Goal: Transaction & Acquisition: Purchase product/service

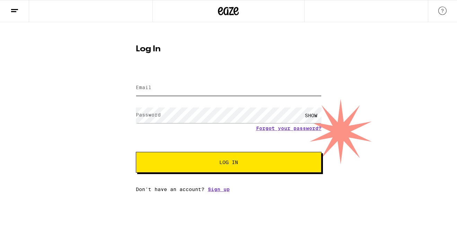
click at [261, 90] on input "Email" at bounding box center [229, 88] width 186 height 16
type input "[EMAIL_ADDRESS][DOMAIN_NAME]"
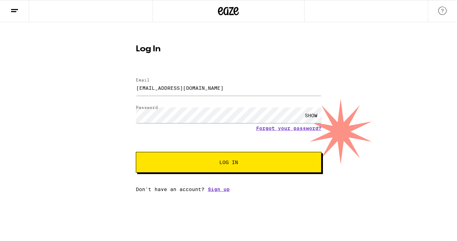
click at [227, 161] on span "Log In" at bounding box center [228, 162] width 19 height 5
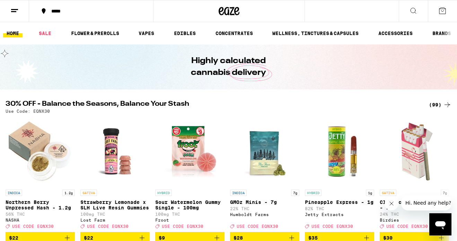
click at [440, 102] on div "(99)" at bounding box center [440, 104] width 23 height 8
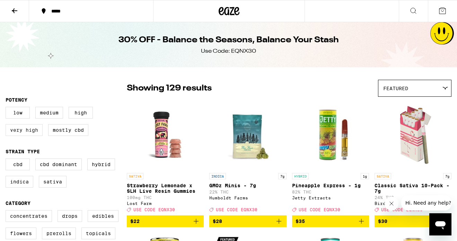
click at [36, 134] on label "Very High" at bounding box center [24, 130] width 37 height 12
click at [7, 108] on input "Very High" at bounding box center [7, 108] width 0 height 0
checkbox input "true"
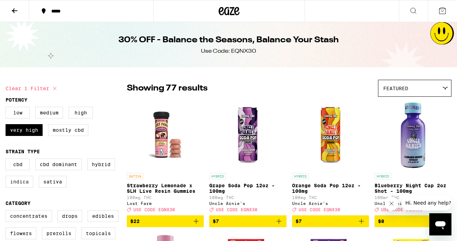
click at [19, 187] on label "Indica" at bounding box center [20, 182] width 28 height 12
click at [7, 160] on input "Indica" at bounding box center [7, 159] width 0 height 0
checkbox input "true"
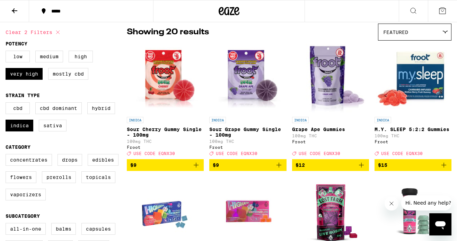
scroll to position [56, 0]
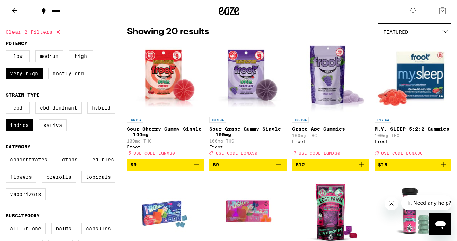
click at [21, 183] on label "Flowers" at bounding box center [21, 177] width 31 height 12
click at [7, 155] on input "Flowers" at bounding box center [7, 155] width 0 height 0
checkbox input "true"
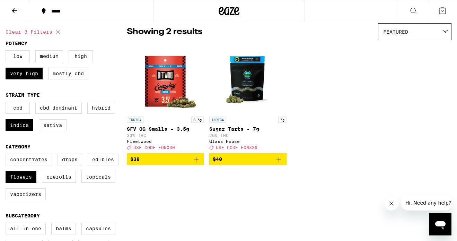
click at [247, 56] on img "Open page for Sugar Tarts - 7g from Glass House" at bounding box center [247, 78] width 69 height 69
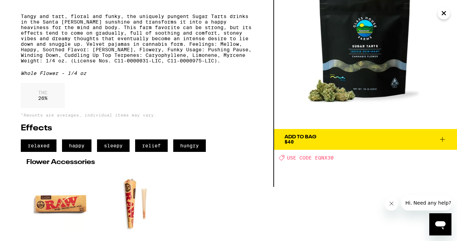
scroll to position [61, 0]
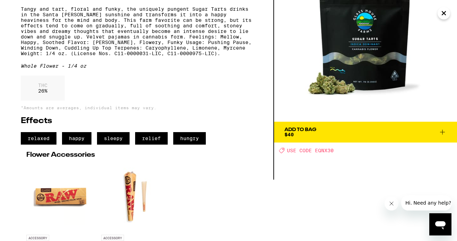
click at [358, 158] on div "Add To Bag $40 Deal Created with Sketch. USE CODE EQNX30" at bounding box center [365, 59] width 183 height 241
click at [347, 135] on span "Add To Bag $40" at bounding box center [365, 132] width 162 height 10
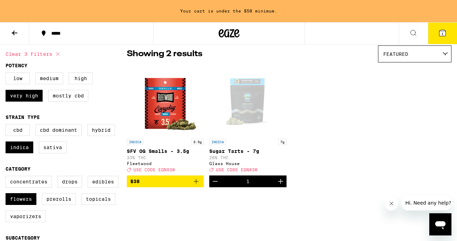
scroll to position [79, 0]
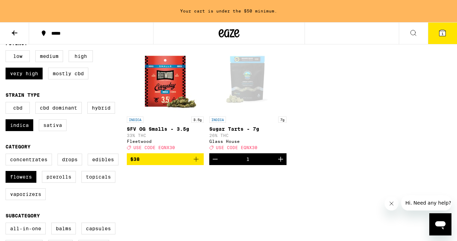
click at [16, 32] on icon at bounding box center [14, 33] width 8 height 8
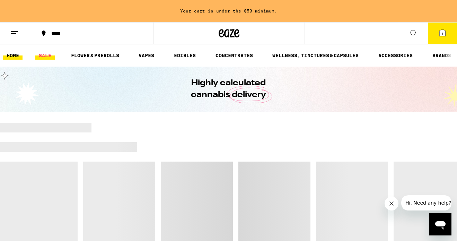
click at [46, 56] on link "SALE" at bounding box center [44, 55] width 19 height 8
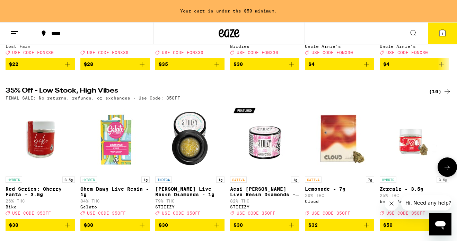
scroll to position [184, 0]
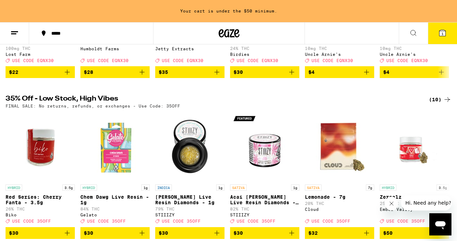
click at [430, 104] on div "(10)" at bounding box center [440, 99] width 23 height 8
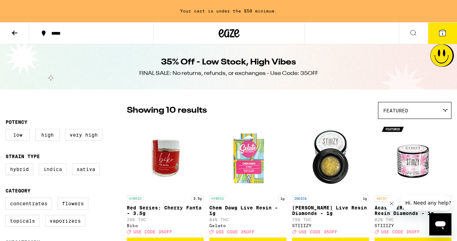
click at [55, 175] on label "Indica" at bounding box center [53, 169] width 28 height 12
click at [7, 165] on input "Indica" at bounding box center [7, 164] width 0 height 0
checkbox input "true"
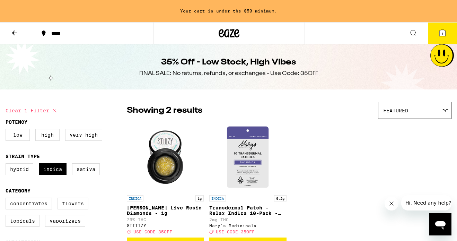
click at [69, 208] on label "Flowers" at bounding box center [73, 203] width 31 height 12
click at [7, 199] on input "Flowers" at bounding box center [7, 199] width 0 height 0
checkbox input "true"
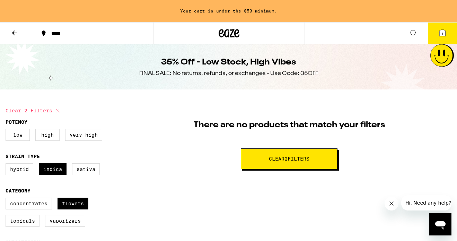
click at [230, 25] on div at bounding box center [229, 33] width 152 height 22
click at [229, 32] on icon at bounding box center [229, 33] width 21 height 12
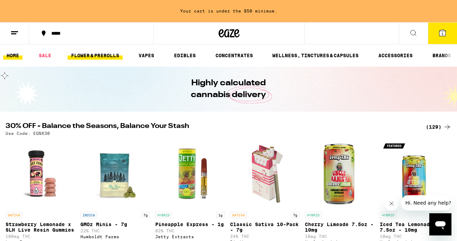
click at [76, 54] on link "FLOWER & PREROLLS" at bounding box center [95, 55] width 55 height 8
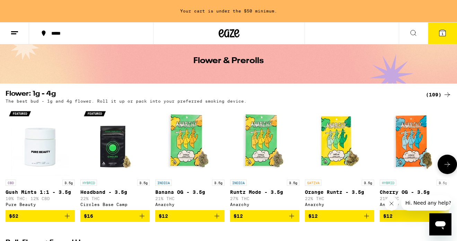
scroll to position [29, 0]
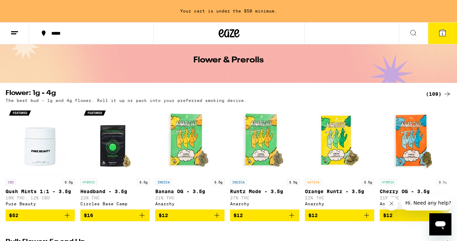
click at [13, 32] on line at bounding box center [14, 32] width 7 height 0
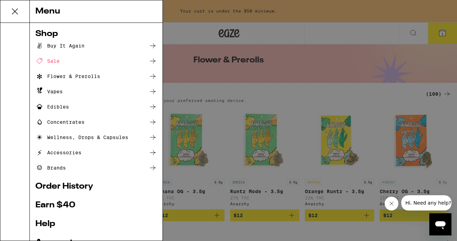
click at [197, 22] on div "Menu Shop Buy It Again Sale Flower & Prerolls Vapes Edibles Concentrates Wellne…" at bounding box center [228, 120] width 457 height 241
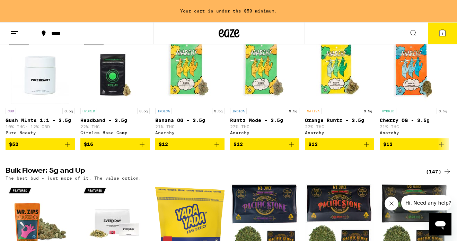
scroll to position [0, 0]
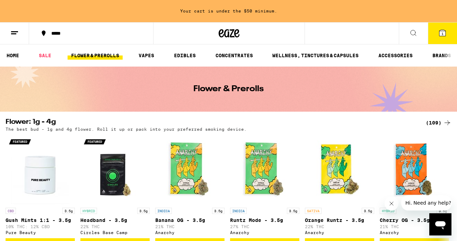
click at [436, 122] on div "(109)" at bounding box center [439, 122] width 26 height 8
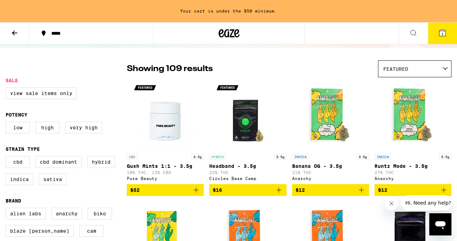
scroll to position [43, 0]
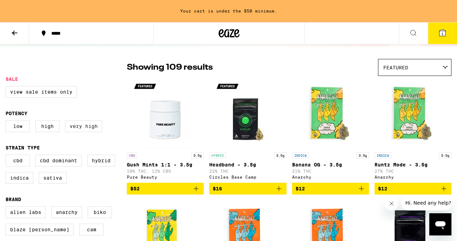
click at [85, 132] on label "Very High" at bounding box center [83, 126] width 37 height 12
click at [7, 122] on input "Very High" at bounding box center [7, 121] width 0 height 0
checkbox input "true"
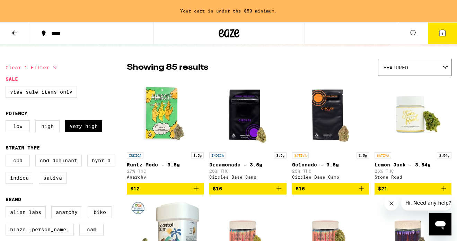
click at [48, 132] on label "High" at bounding box center [47, 126] width 24 height 12
click at [7, 122] on input "High" at bounding box center [7, 121] width 0 height 0
checkbox input "true"
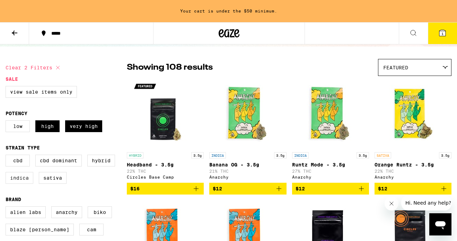
click at [21, 184] on label "Indica" at bounding box center [20, 178] width 28 height 12
click at [7, 156] on input "Indica" at bounding box center [7, 156] width 0 height 0
checkbox input "true"
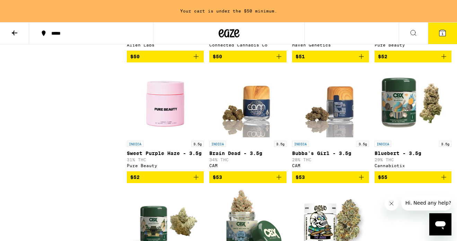
scroll to position [975, 0]
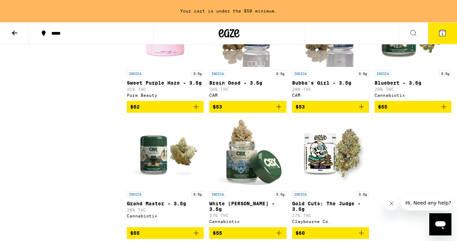
click at [172, 111] on span "$52" at bounding box center [165, 107] width 70 height 8
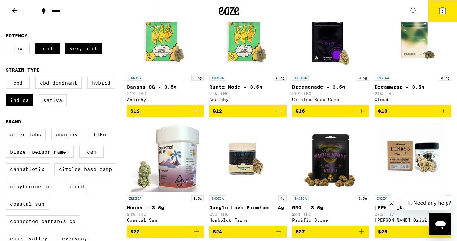
scroll to position [0, 0]
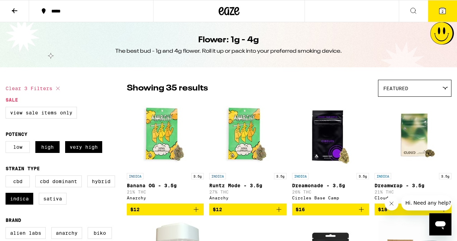
click at [11, 9] on icon at bounding box center [14, 11] width 8 height 8
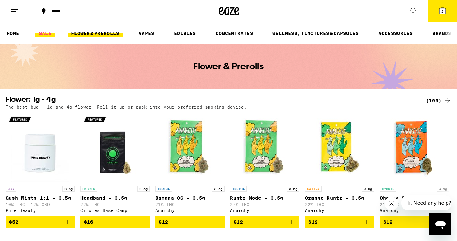
click at [53, 30] on link "SALE" at bounding box center [44, 33] width 19 height 8
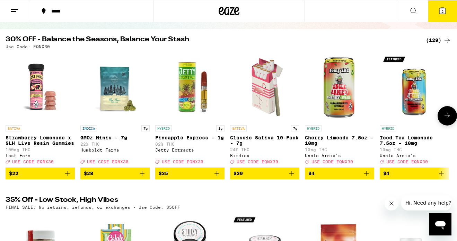
scroll to position [61, 0]
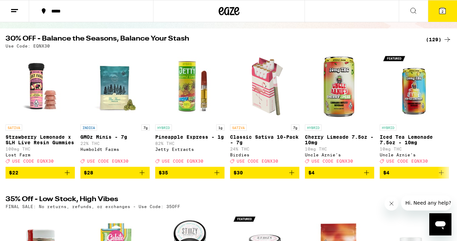
click at [434, 10] on button "2" at bounding box center [442, 10] width 29 height 21
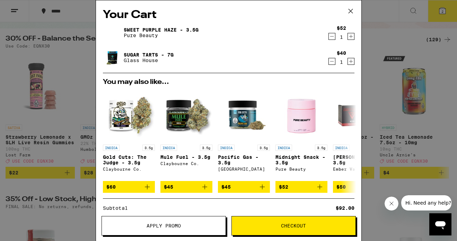
click at [191, 222] on button "Apply Promo" at bounding box center [164, 225] width 124 height 19
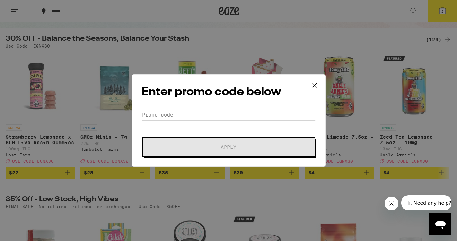
click at [217, 111] on input "Promo Code" at bounding box center [229, 114] width 174 height 10
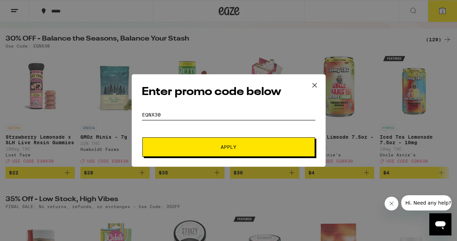
type input "eqnx30"
click at [142, 137] on button "Apply" at bounding box center [228, 146] width 173 height 19
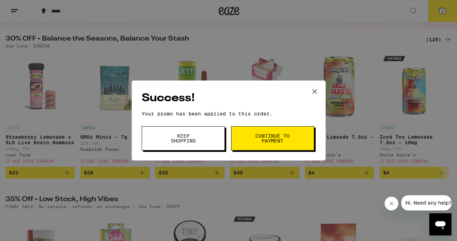
click at [210, 149] on button "Keep Shopping" at bounding box center [183, 138] width 83 height 24
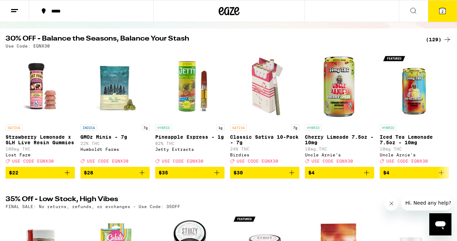
click at [441, 10] on span "2" at bounding box center [442, 11] width 2 height 4
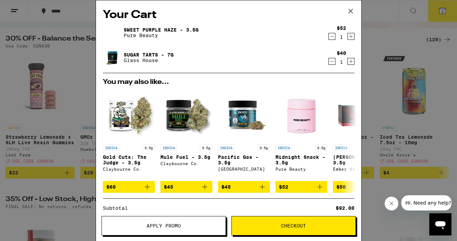
click at [330, 65] on icon "Decrement" at bounding box center [332, 61] width 6 height 8
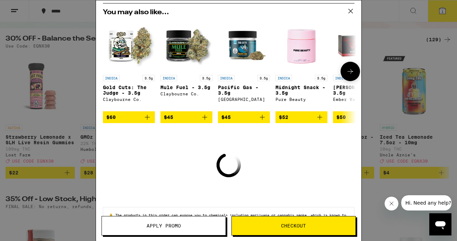
scroll to position [73, 0]
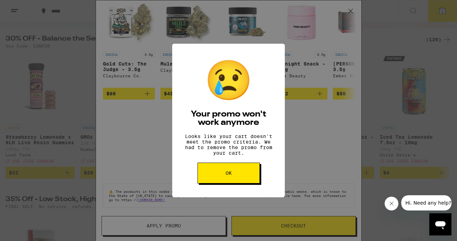
click at [248, 183] on button "OK" at bounding box center [228, 172] width 62 height 21
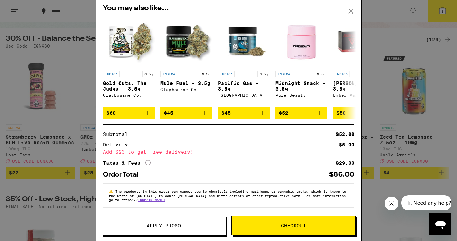
scroll to position [0, 0]
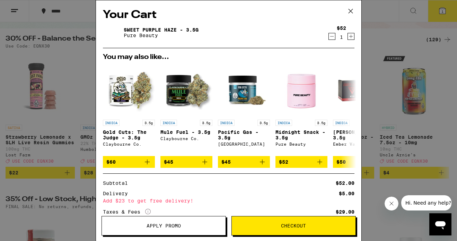
click at [349, 10] on icon at bounding box center [350, 11] width 10 height 10
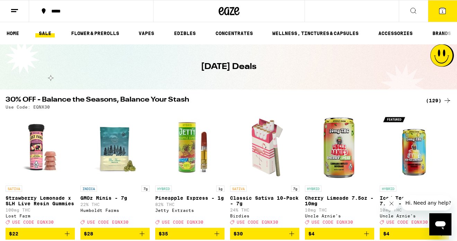
click at [41, 36] on link "SALE" at bounding box center [44, 33] width 19 height 8
click at [50, 34] on link "SALE" at bounding box center [44, 33] width 19 height 8
click at [433, 101] on div "(129)" at bounding box center [439, 100] width 26 height 8
